Goal: Task Accomplishment & Management: Use online tool/utility

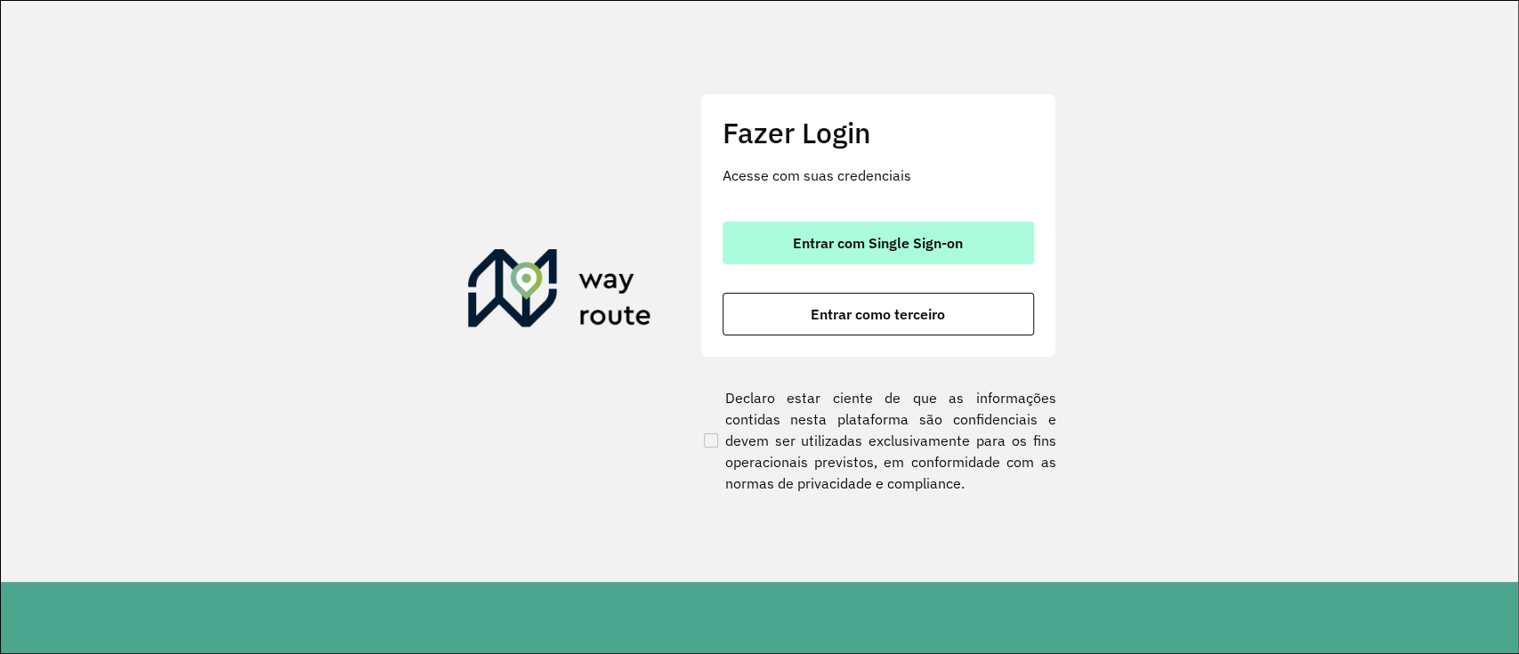
click at [820, 222] on button "Entrar com Single Sign-on" at bounding box center [878, 243] width 311 height 43
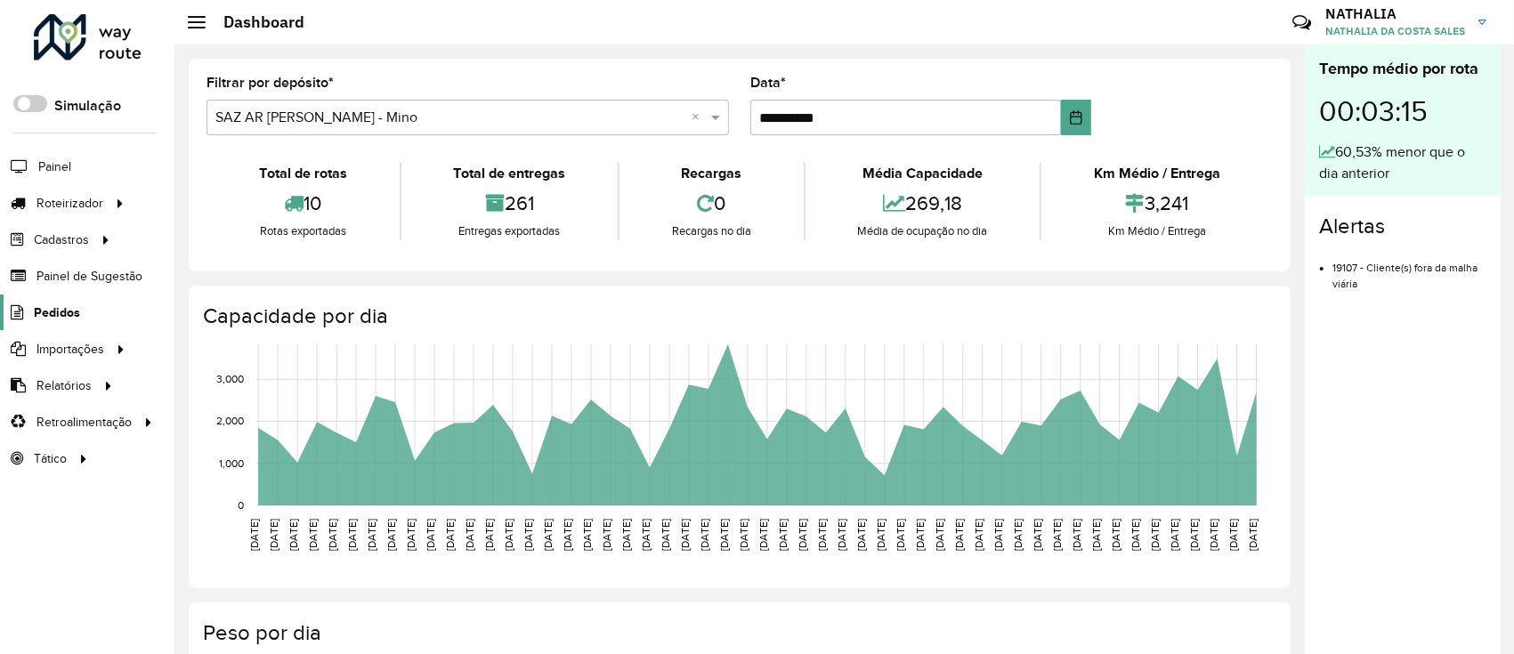
click at [64, 315] on span "Pedidos" at bounding box center [57, 312] width 46 height 19
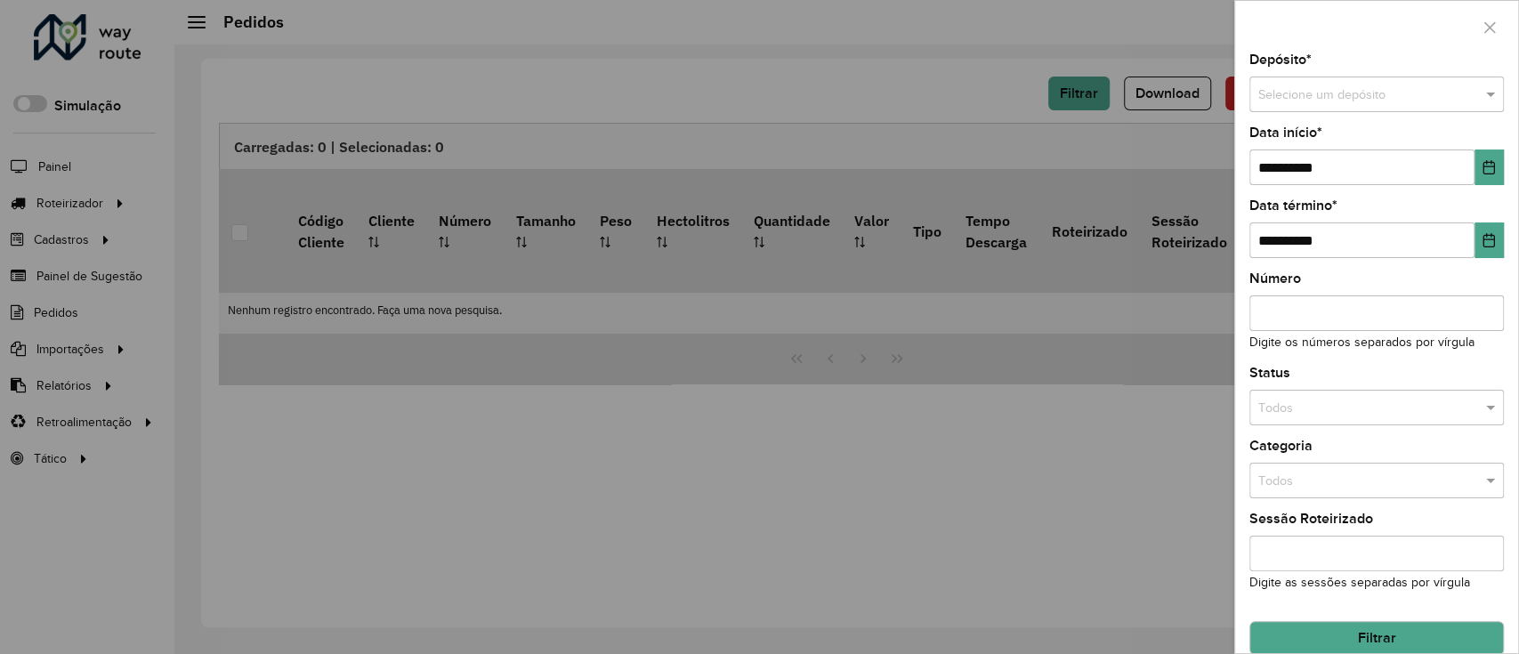
click at [1133, 96] on input "text" at bounding box center [1358, 95] width 201 height 20
type input "*****"
click at [1133, 150] on span "SAZ BO Oruro" at bounding box center [1298, 144] width 80 height 14
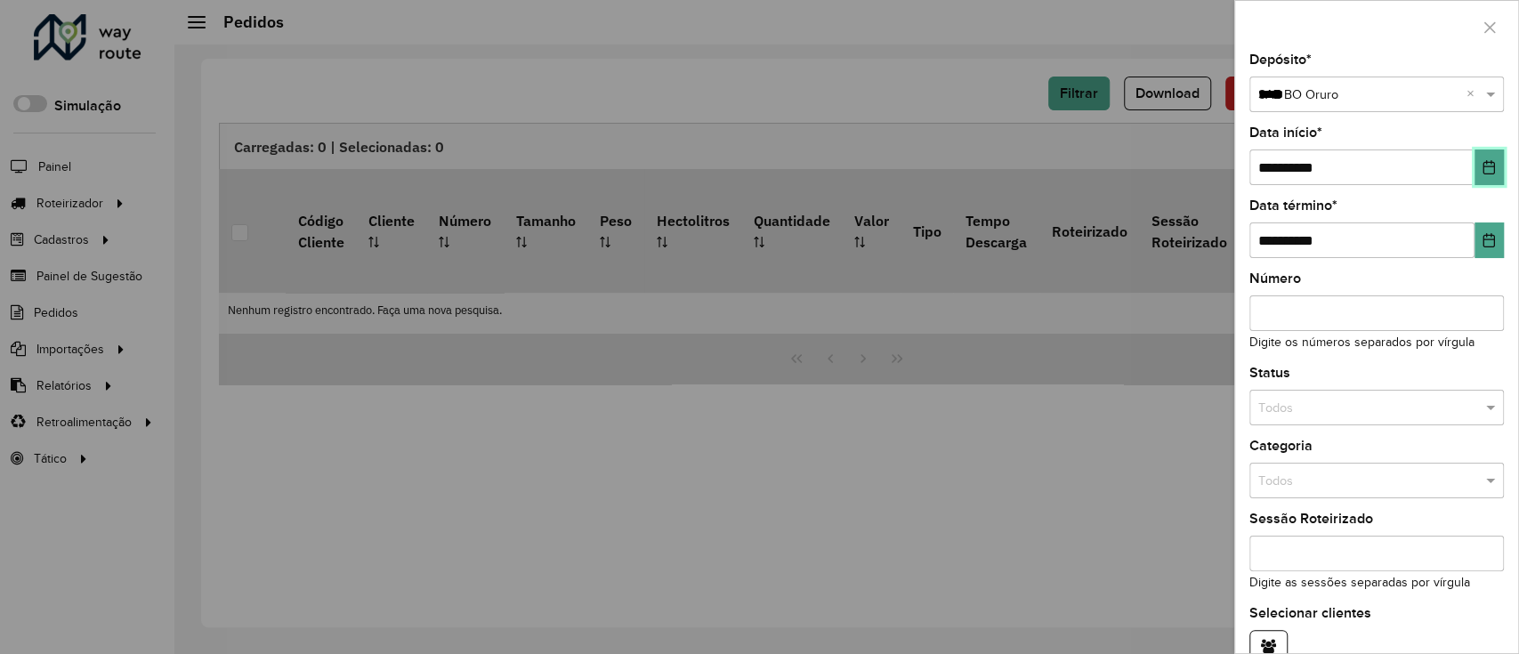
click at [1133, 168] on button "Choose Date" at bounding box center [1489, 168] width 29 height 36
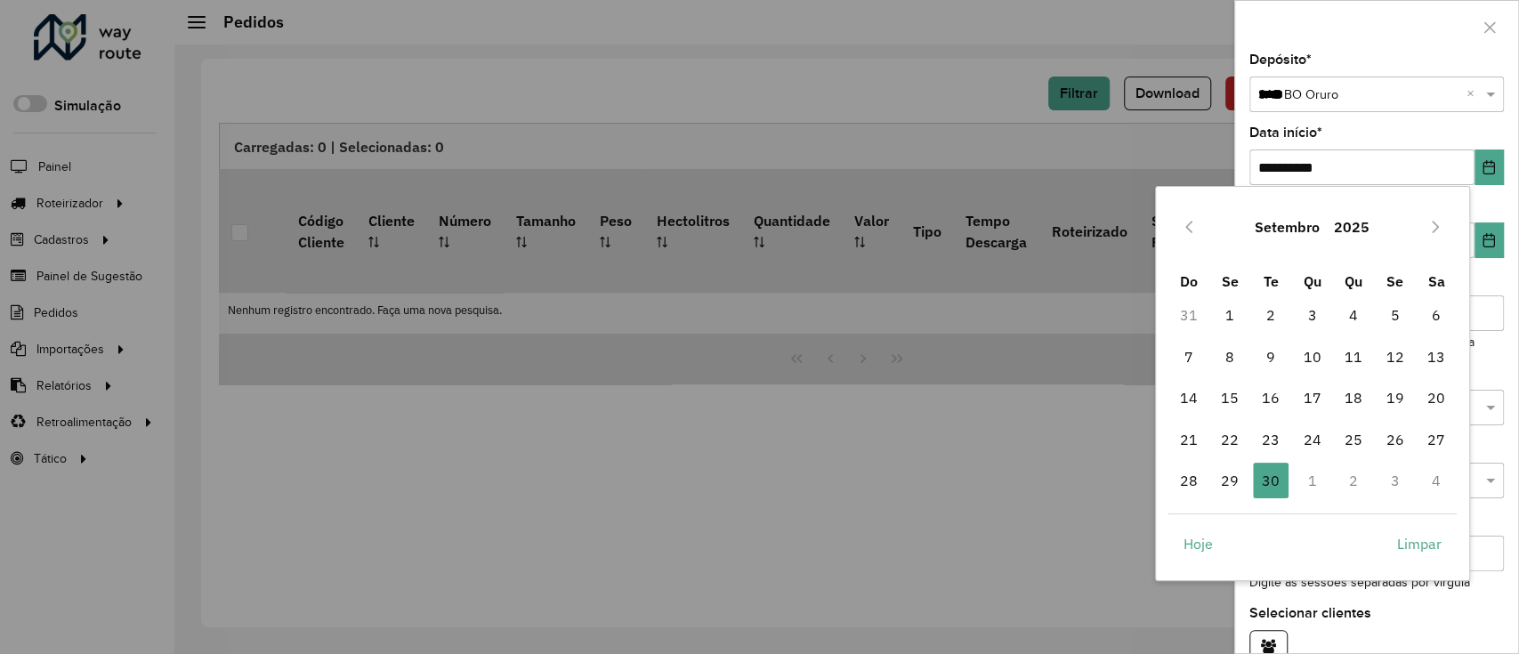
click at [1133, 229] on div "Setembro 2025" at bounding box center [1312, 226] width 289 height 57
click at [1133, 228] on icon "Previous Month" at bounding box center [1189, 227] width 14 height 14
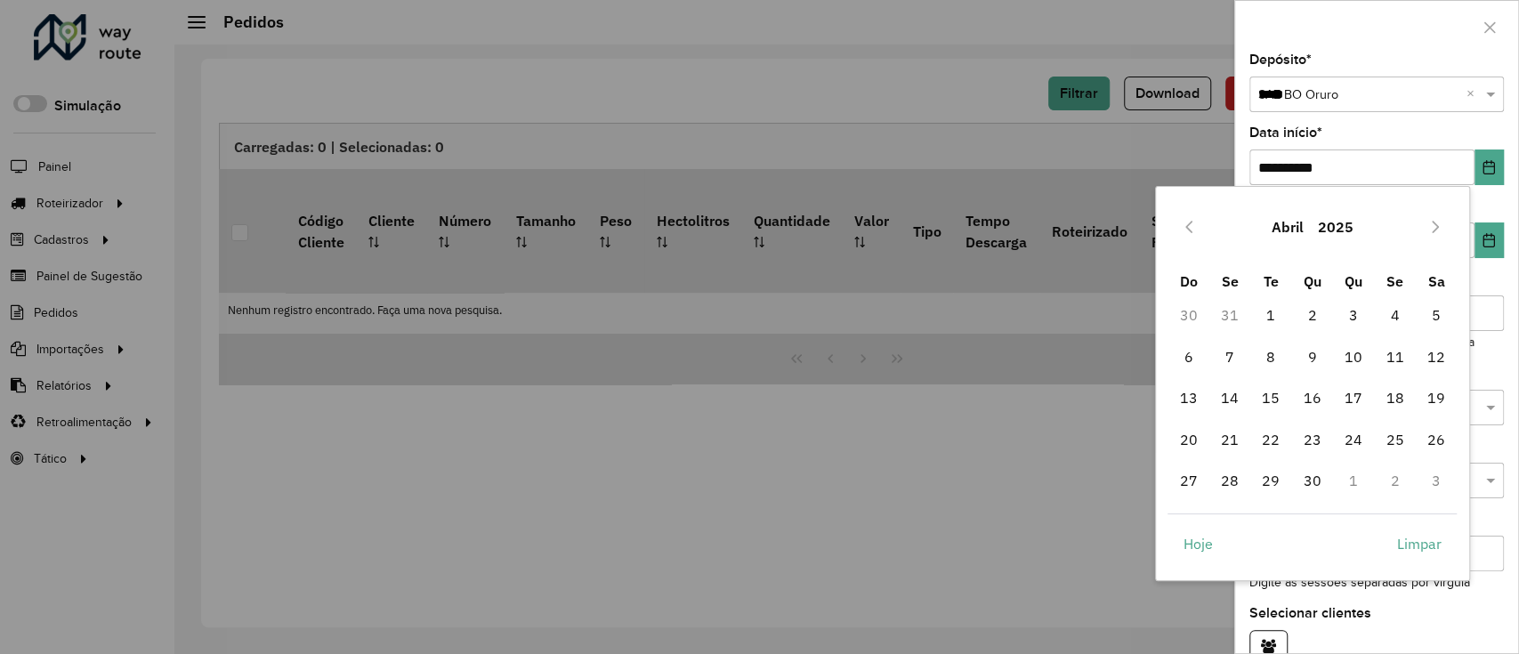
click at [1133, 228] on icon "Previous Month" at bounding box center [1189, 227] width 14 height 14
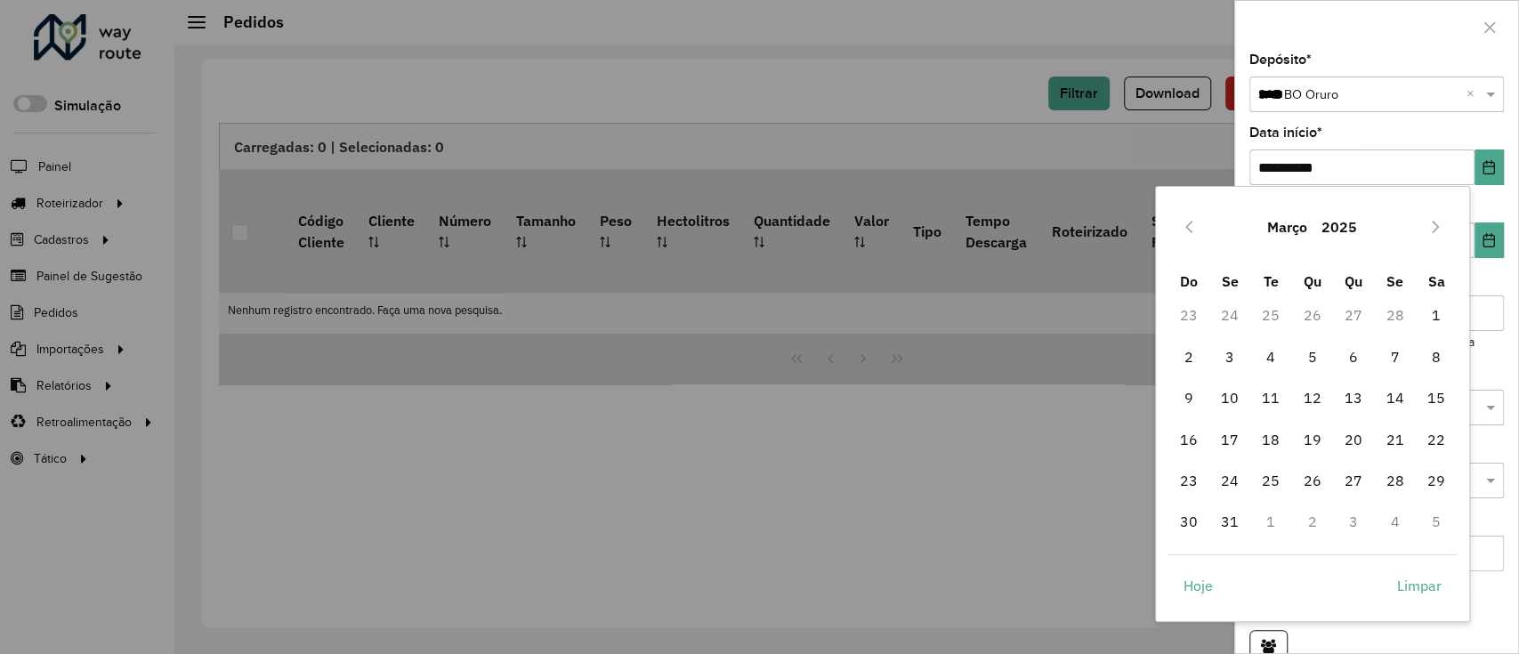
click at [1133, 228] on icon "Previous Month" at bounding box center [1189, 227] width 14 height 14
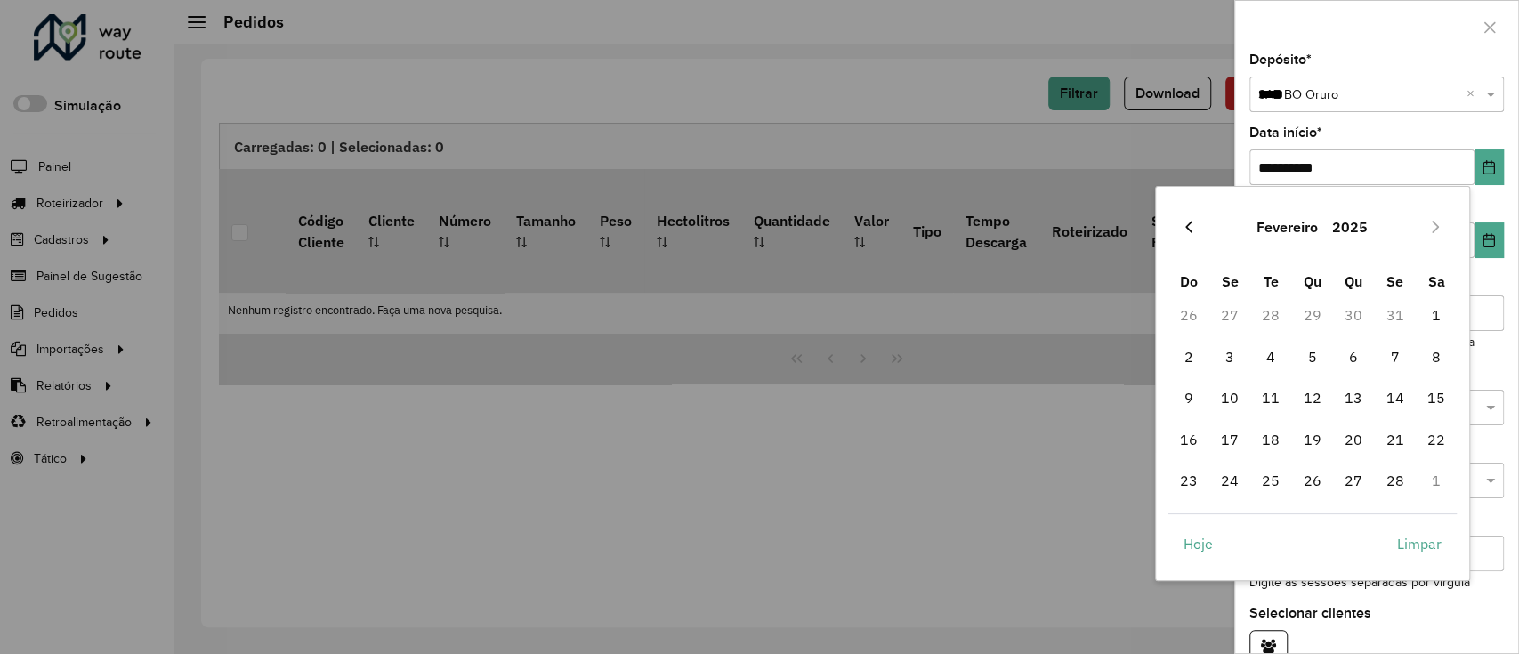
click at [1133, 226] on icon "Previous Month" at bounding box center [1188, 227] width 7 height 12
click at [1133, 311] on span "1" at bounding box center [1313, 315] width 36 height 36
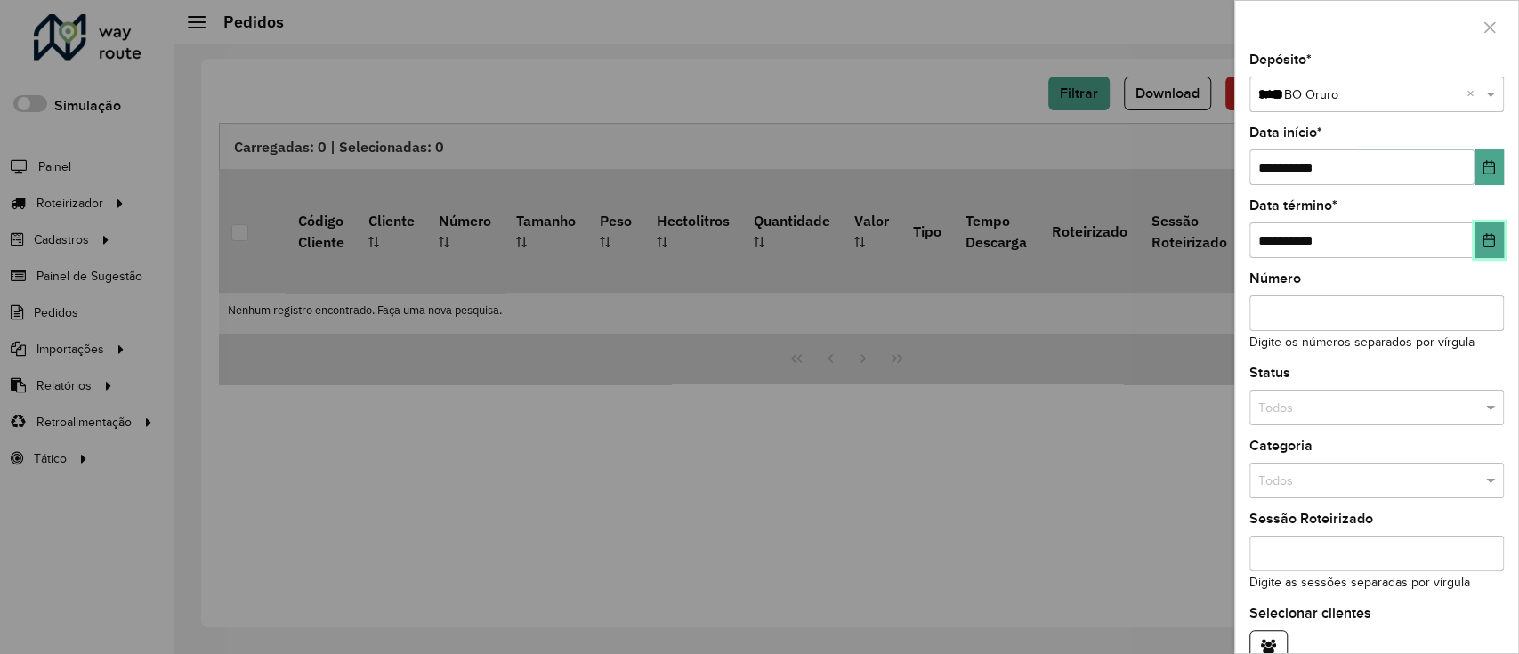
click at [1133, 239] on button "Choose Date" at bounding box center [1489, 240] width 29 height 36
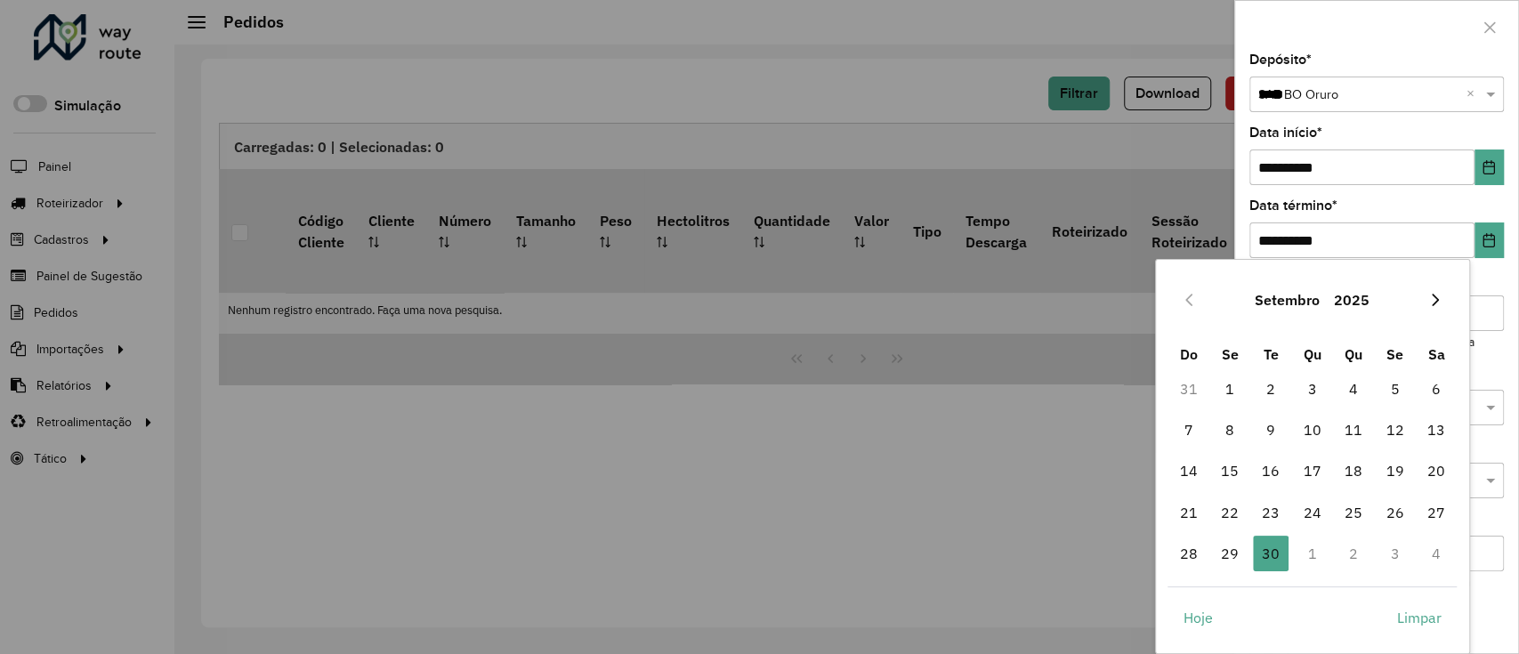
click at [1133, 292] on button "Next Month" at bounding box center [1435, 300] width 28 height 28
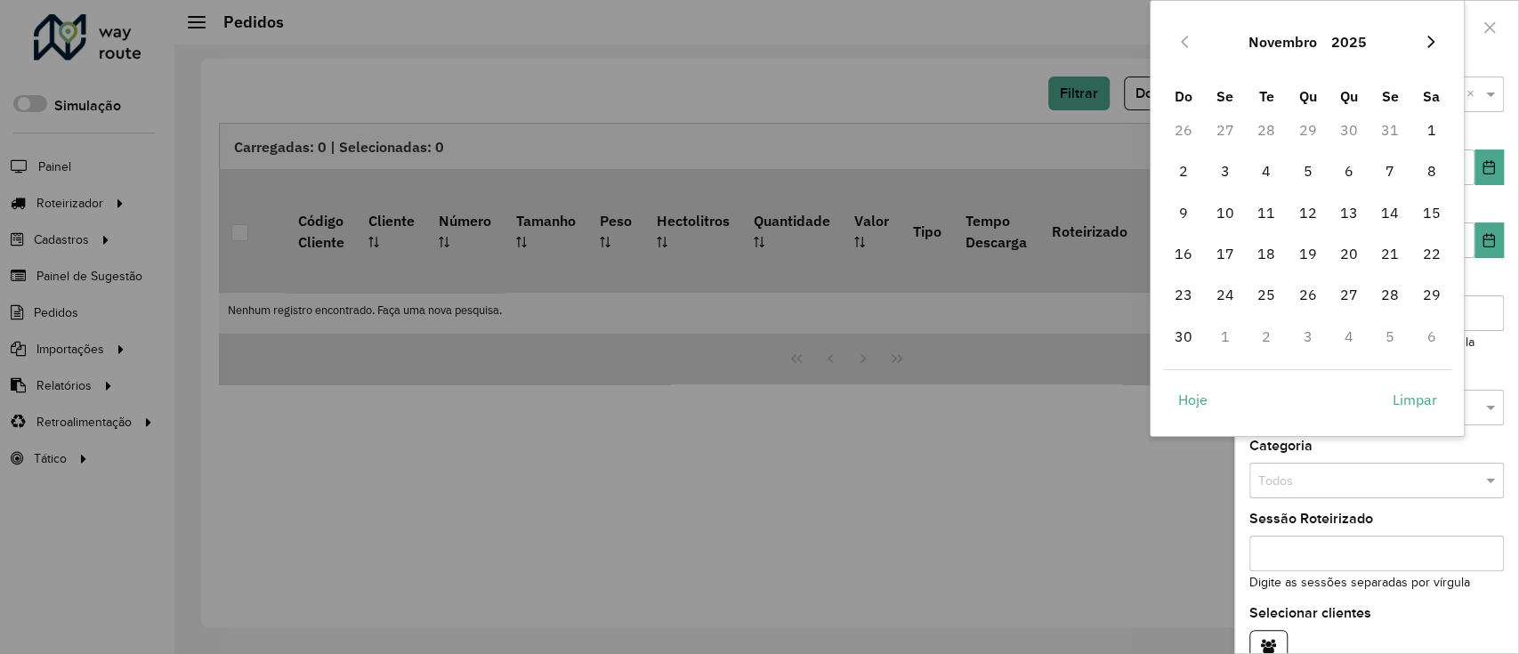
click at [1133, 41] on icon "Next Month" at bounding box center [1431, 42] width 14 height 14
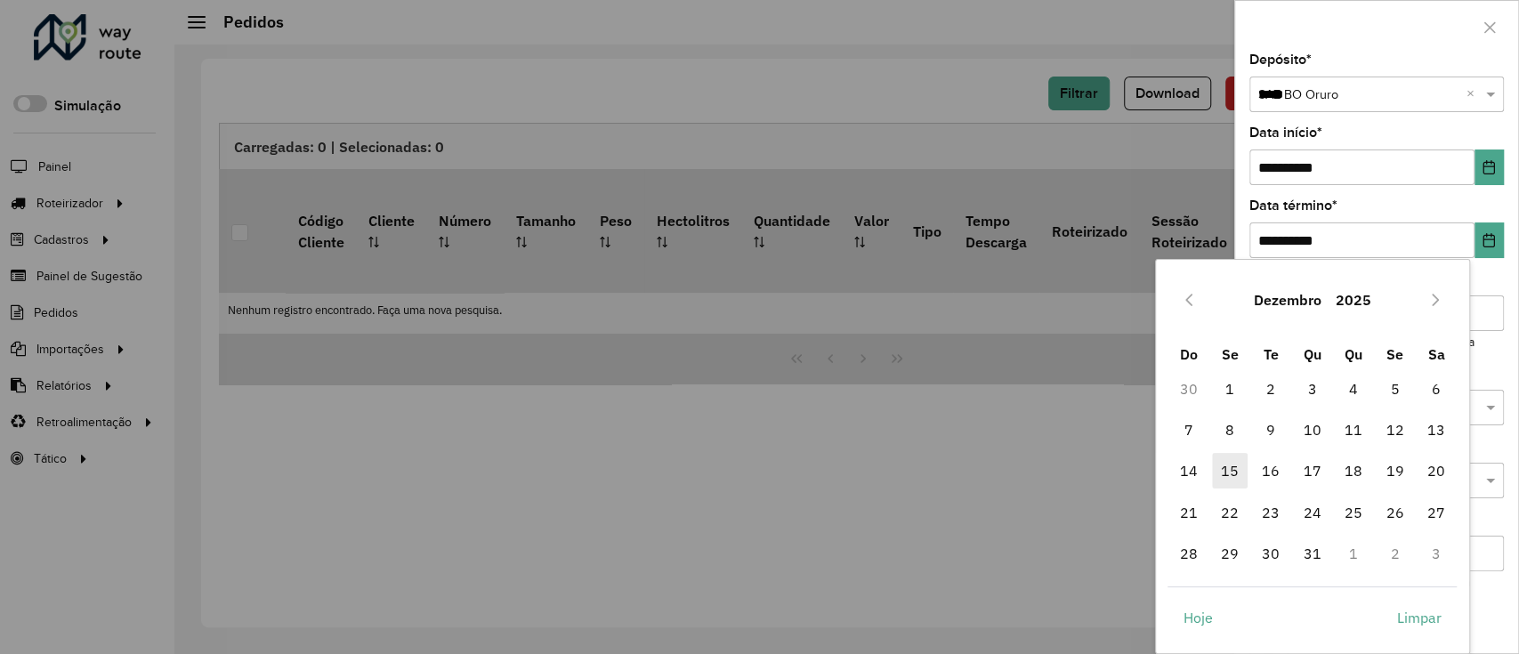
click at [1133, 471] on span "15" at bounding box center [1230, 471] width 36 height 36
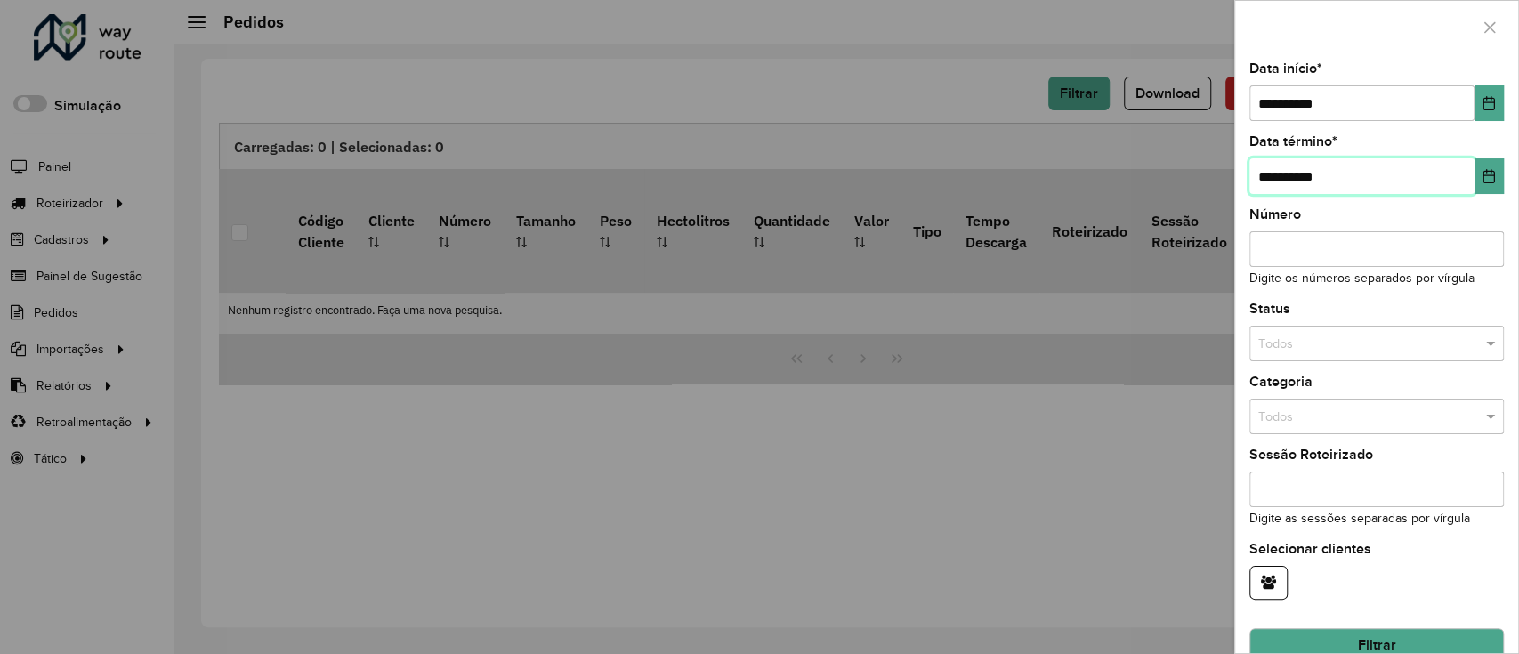
scroll to position [95, 0]
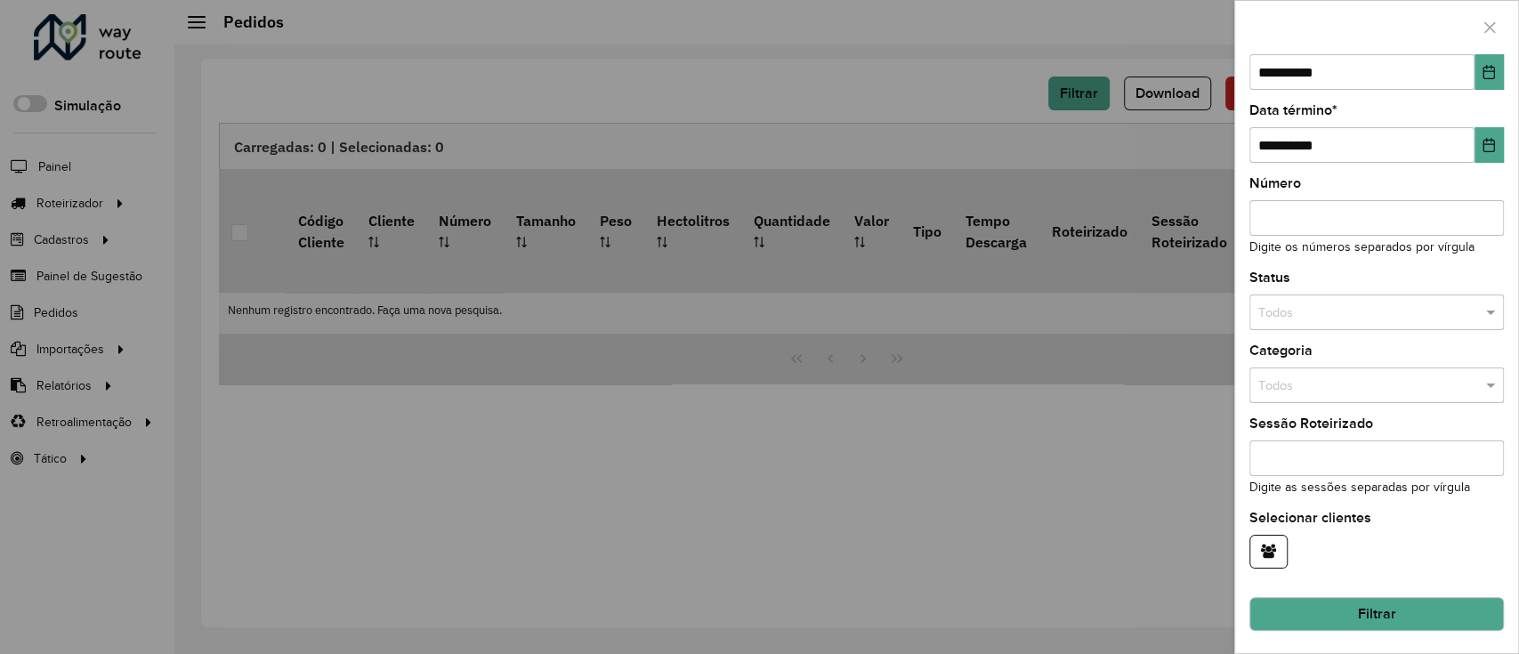
click at [1133, 332] on div "**********" at bounding box center [1376, 353] width 283 height 600
click at [1133, 318] on input "text" at bounding box center [1358, 313] width 201 height 20
click at [1133, 395] on div "Não roteirizado" at bounding box center [1374, 391] width 248 height 28
click at [1133, 489] on button "Filtrar" at bounding box center [1376, 614] width 255 height 34
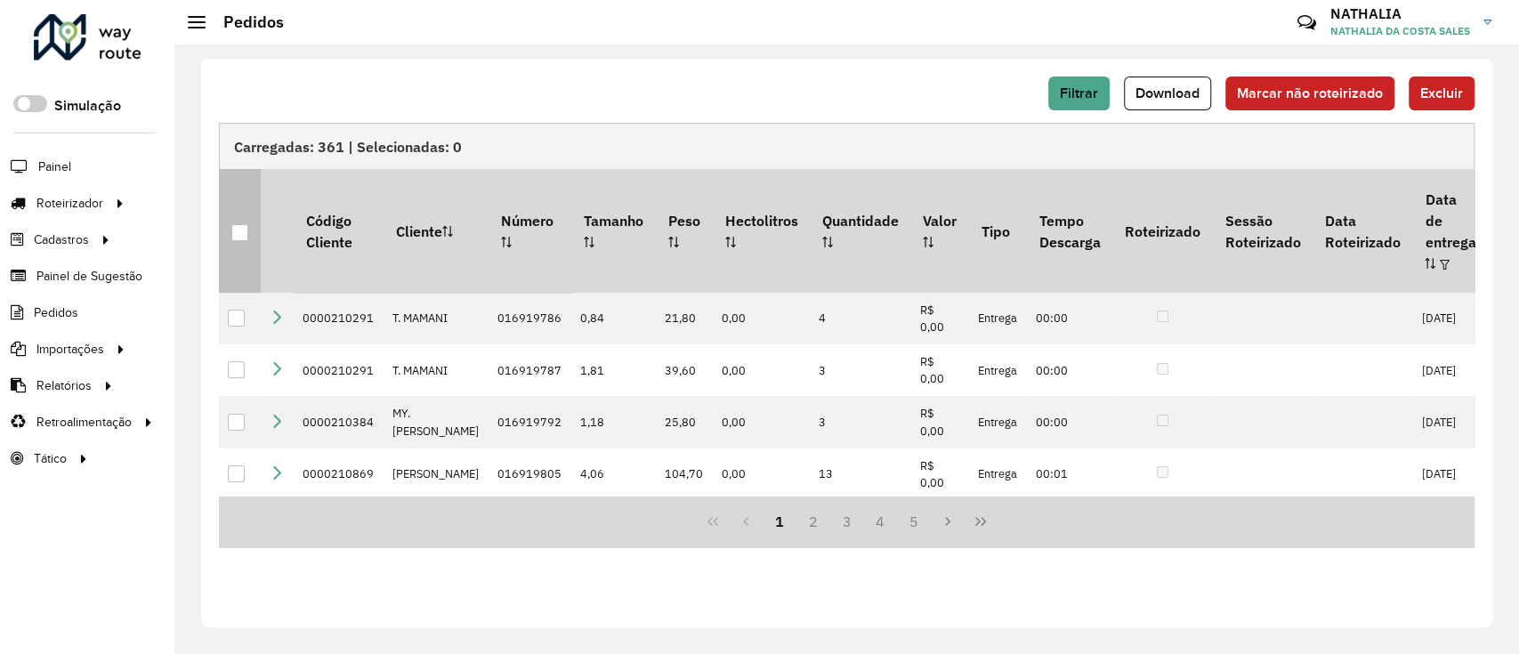
click at [235, 224] on div at bounding box center [239, 232] width 17 height 17
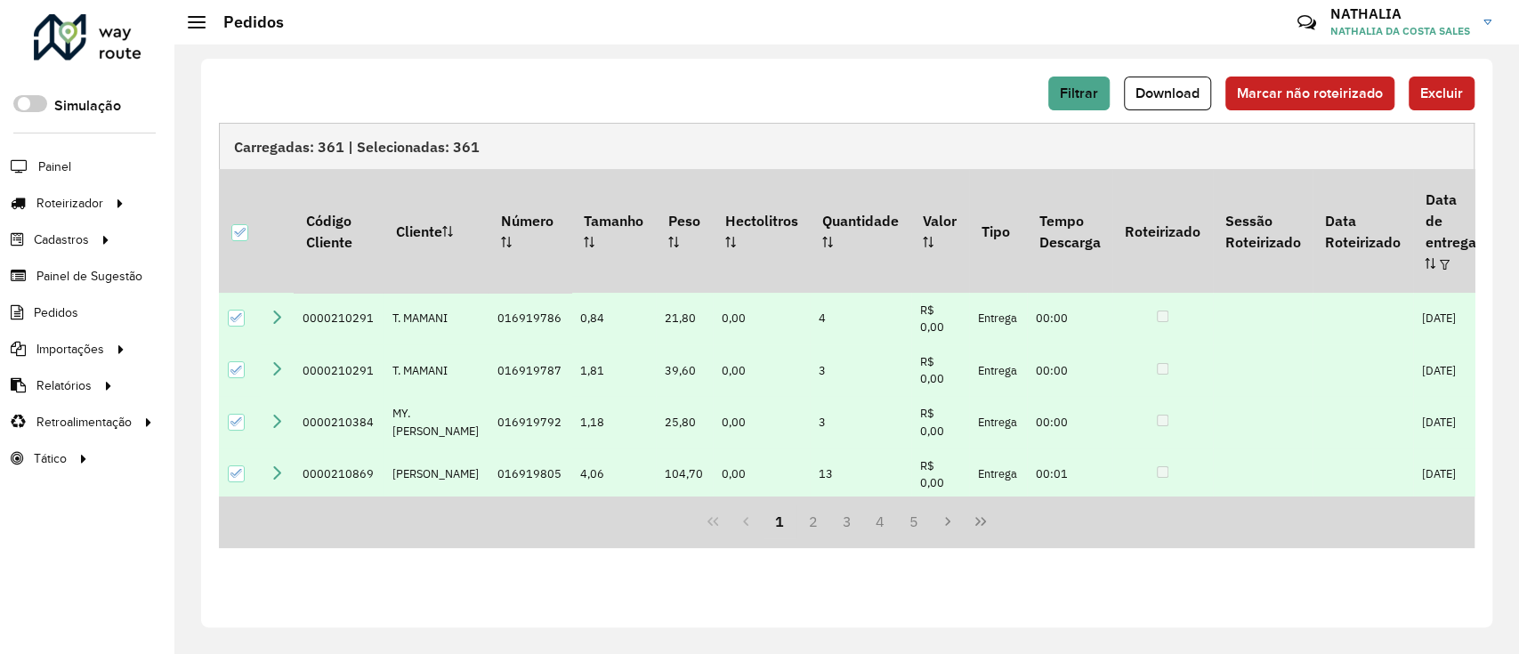
click at [1133, 93] on div "Filtrar Download Marcar não roteirizado Excluir" at bounding box center [847, 94] width 1256 height 34
click at [1133, 98] on button "Excluir" at bounding box center [1442, 94] width 66 height 34
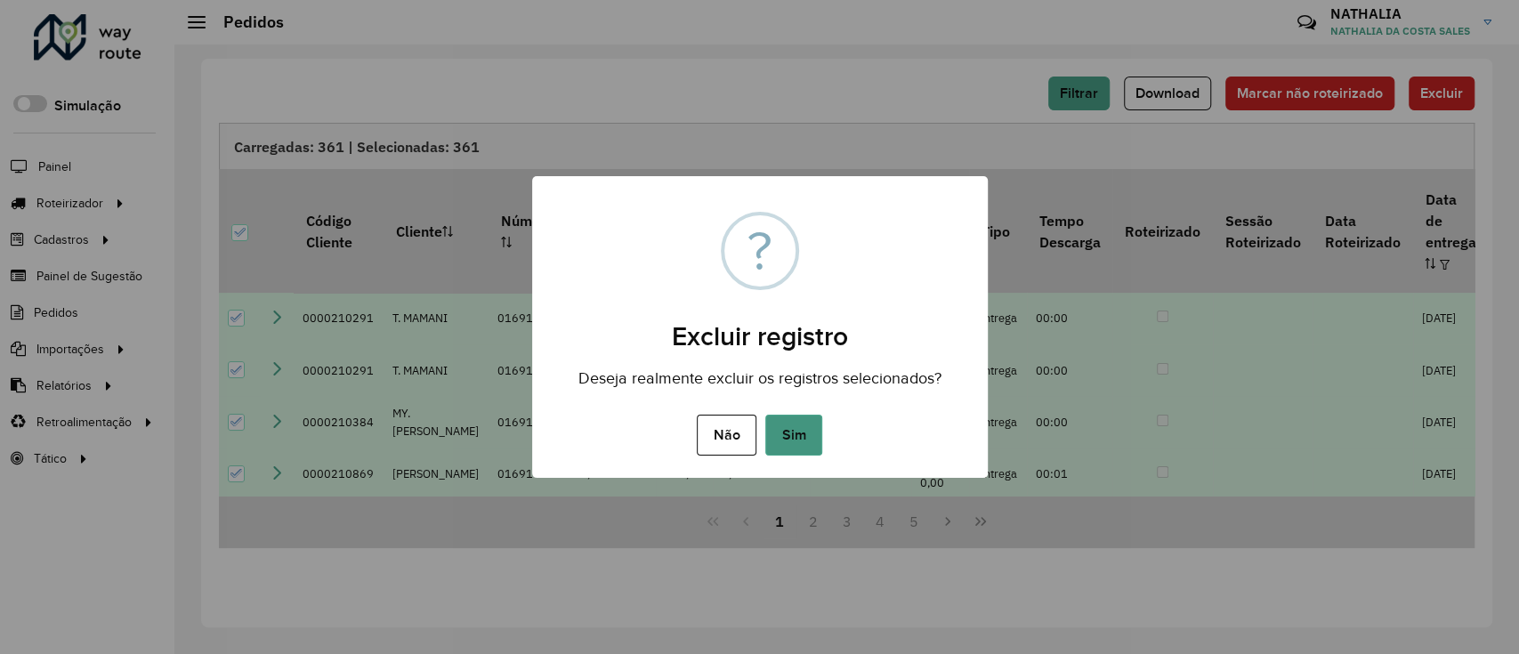
click at [786, 441] on button "Sim" at bounding box center [793, 435] width 57 height 41
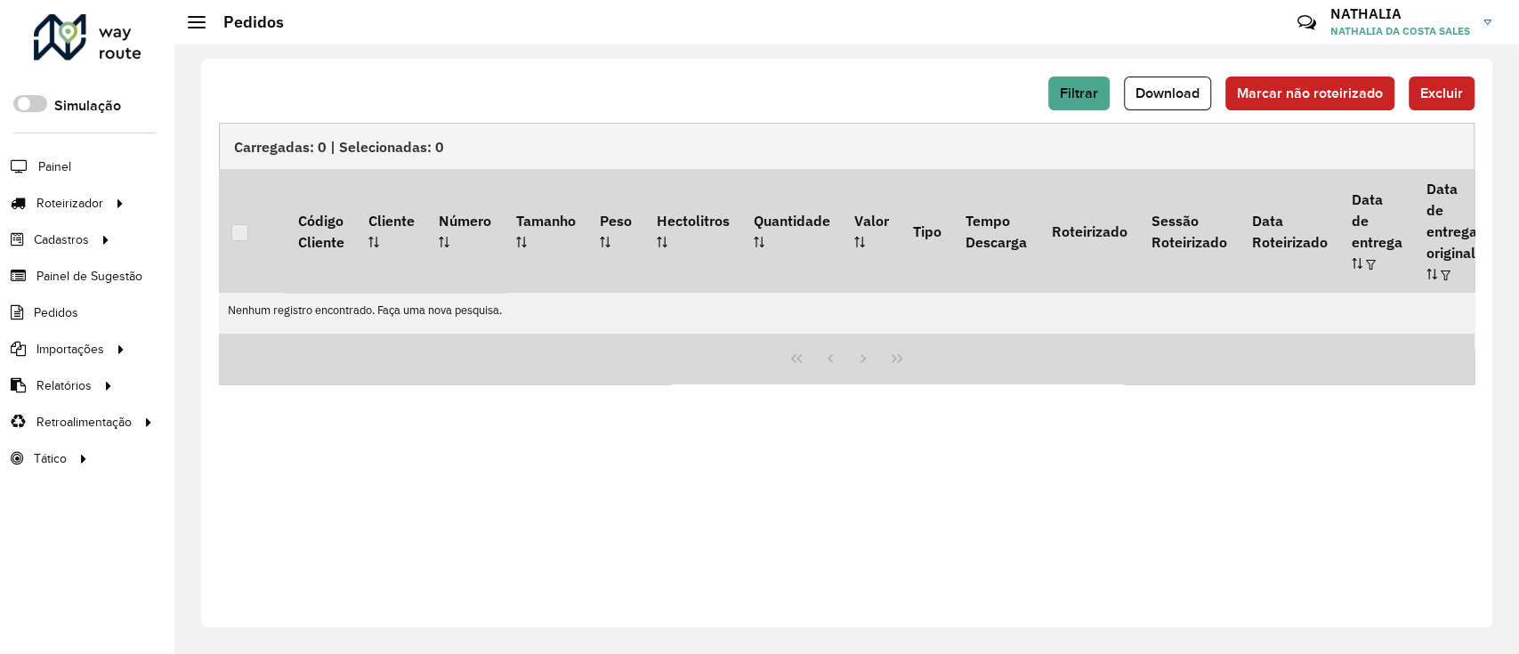
click at [1133, 447] on div "Filtrar Download Marcar não roteirizado Excluir Carregadas: 0 | Selecionadas: 0…" at bounding box center [846, 343] width 1291 height 569
